Goal: Use online tool/utility: Utilize a website feature to perform a specific function

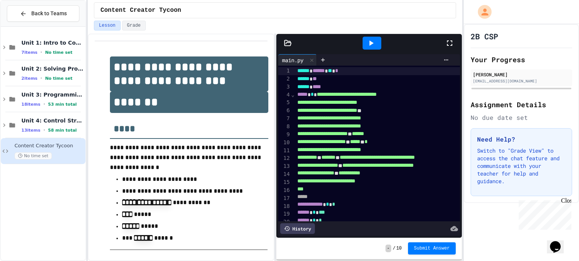
click at [569, 199] on div "Close" at bounding box center [567, 202] width 10 height 10
click at [448, 47] on icon at bounding box center [449, 43] width 9 height 9
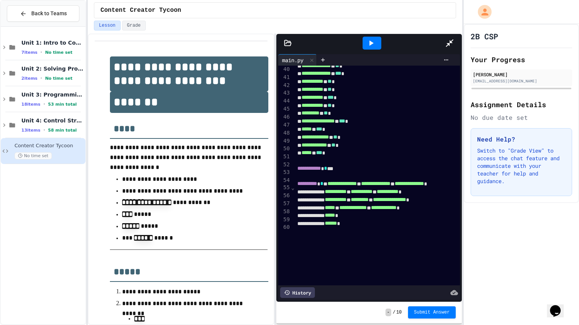
scroll to position [0, 0]
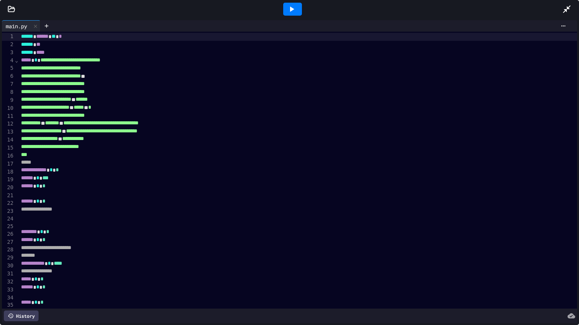
click at [299, 10] on div at bounding box center [292, 9] width 19 height 13
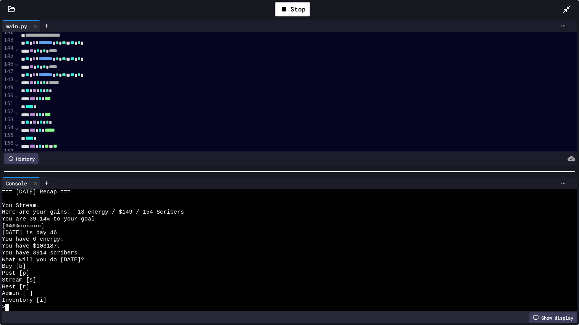
scroll to position [1117, 0]
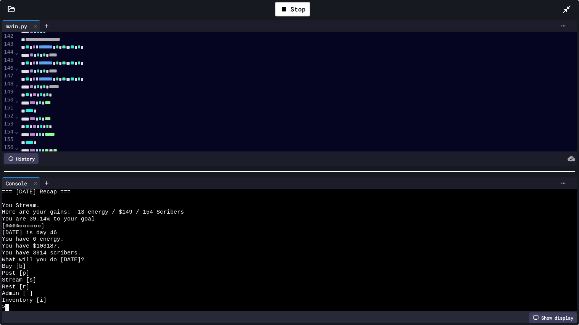
click at [117, 91] on div "** * * *****" at bounding box center [298, 87] width 559 height 8
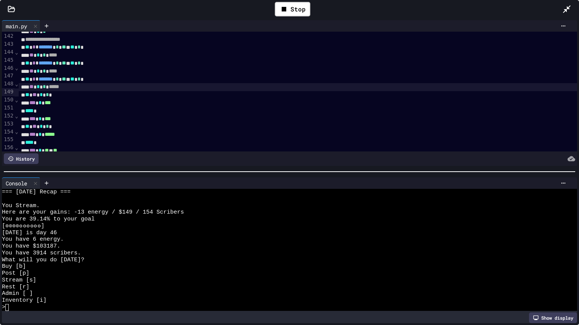
click at [126, 261] on div "Rest [r]" at bounding box center [285, 287] width 567 height 7
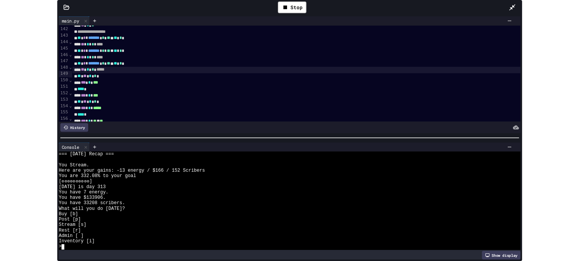
scroll to position [4364, 0]
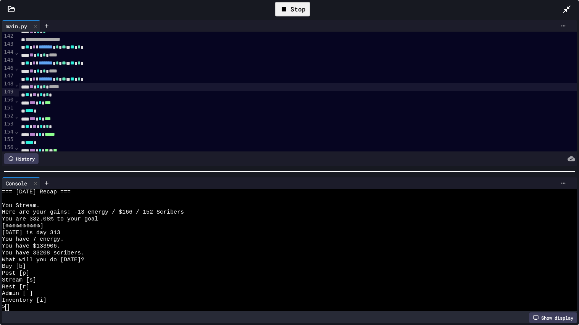
click at [298, 7] on div "Stop" at bounding box center [293, 9] width 36 height 15
